Goal: Obtain resource: Download file/media

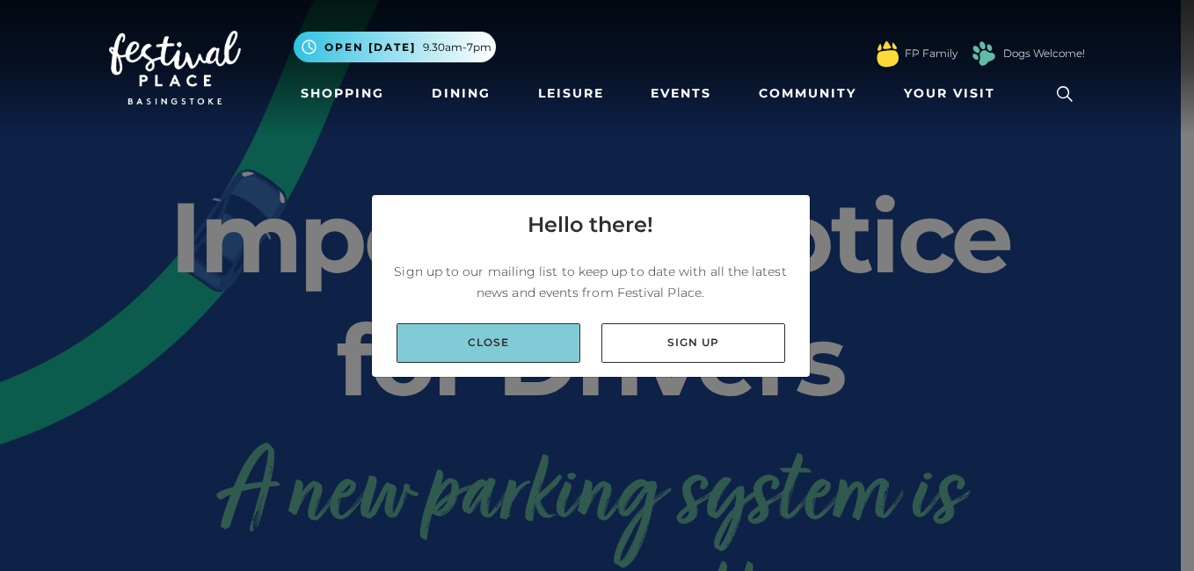
click at [514, 349] on link "Close" at bounding box center [488, 343] width 184 height 40
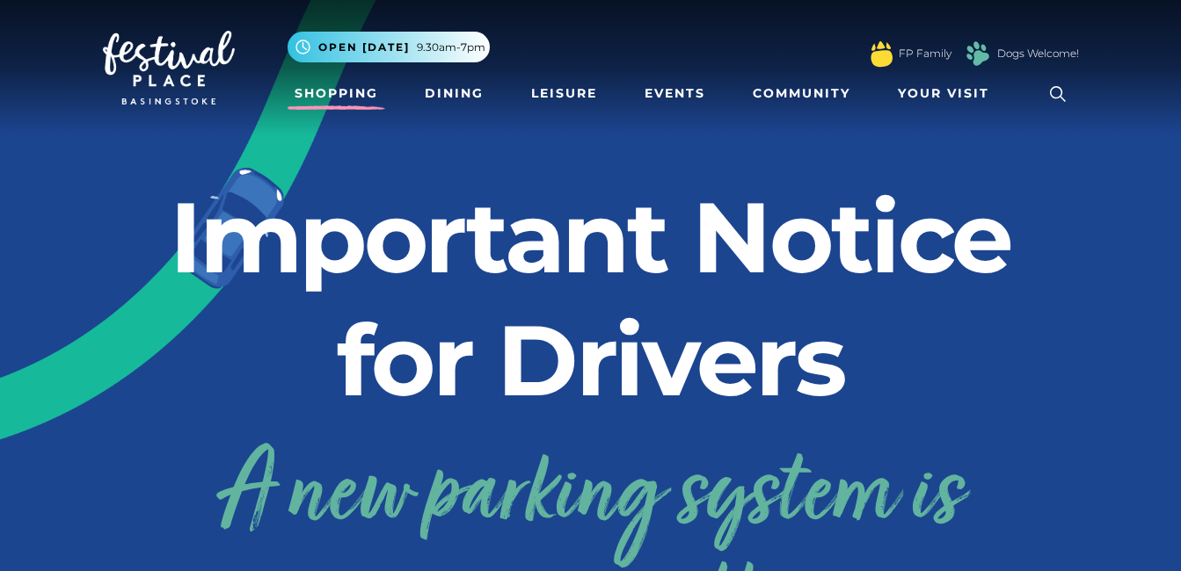
click at [359, 91] on link "Shopping" at bounding box center [336, 93] width 98 height 33
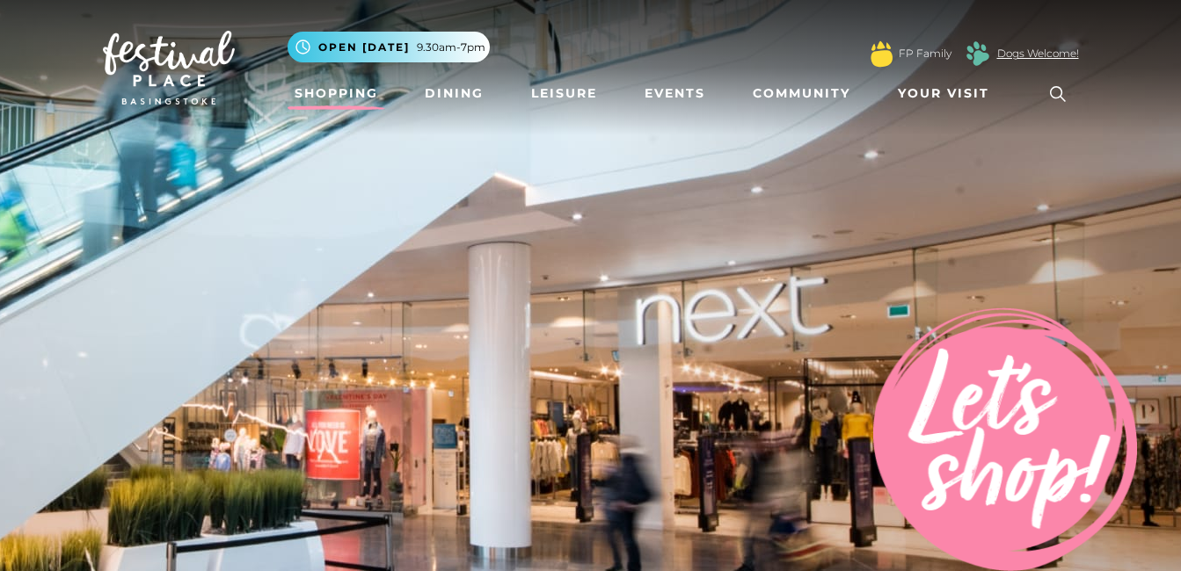
click at [1004, 55] on link "Dogs Welcome!" at bounding box center [1038, 54] width 82 height 16
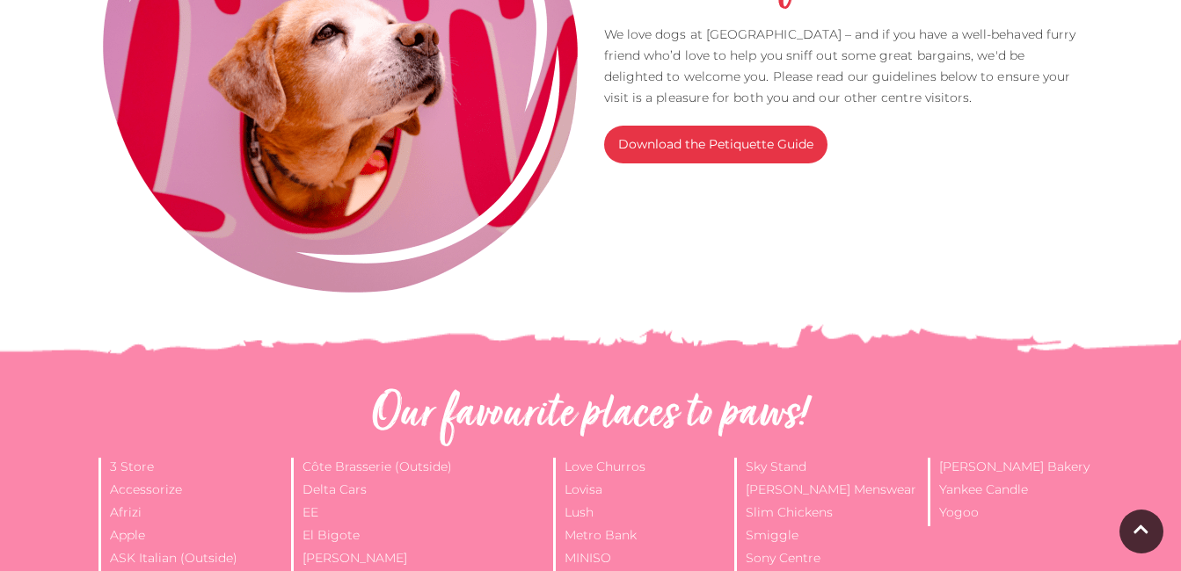
scroll to position [668, 0]
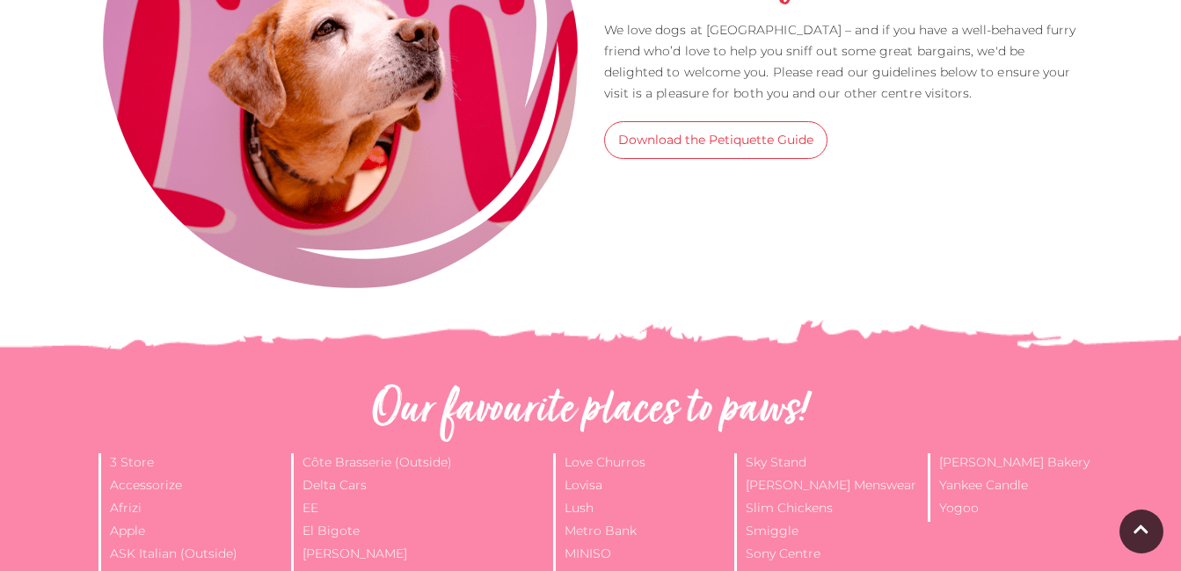
click at [794, 139] on link "Download the Petiquette Guide" at bounding box center [715, 140] width 223 height 38
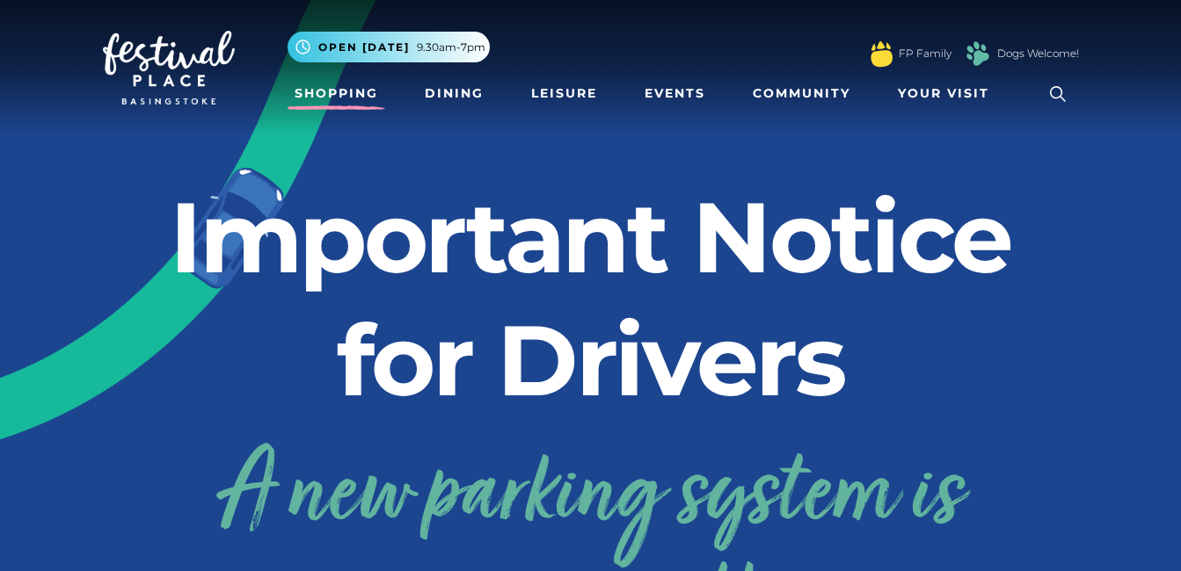
click at [338, 93] on link "Shopping" at bounding box center [336, 93] width 98 height 33
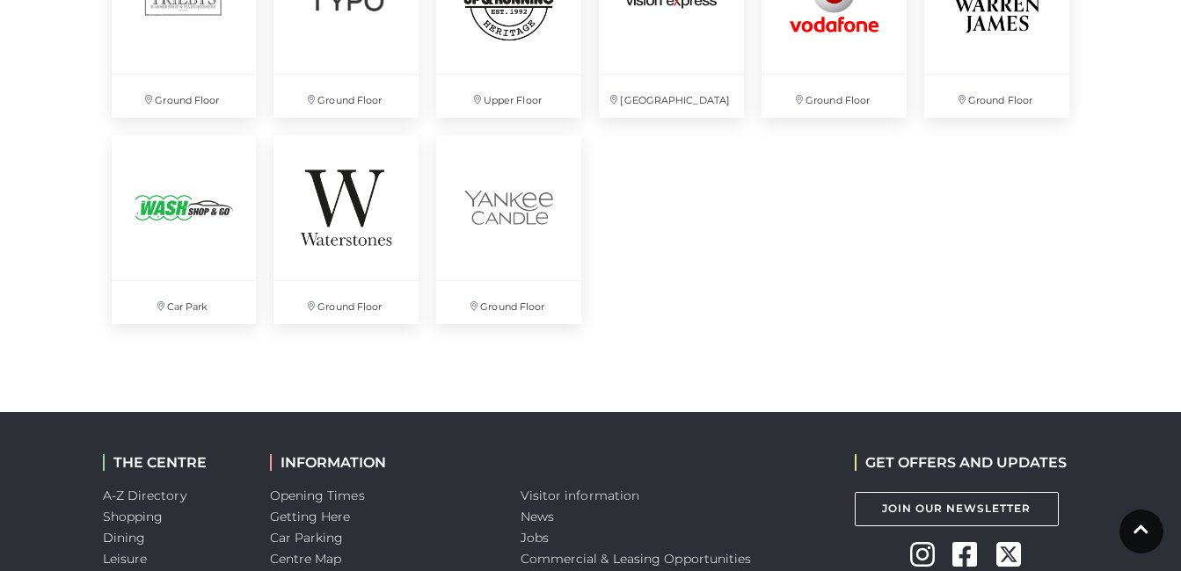
scroll to position [4923, 0]
